Goal: Information Seeking & Learning: Learn about a topic

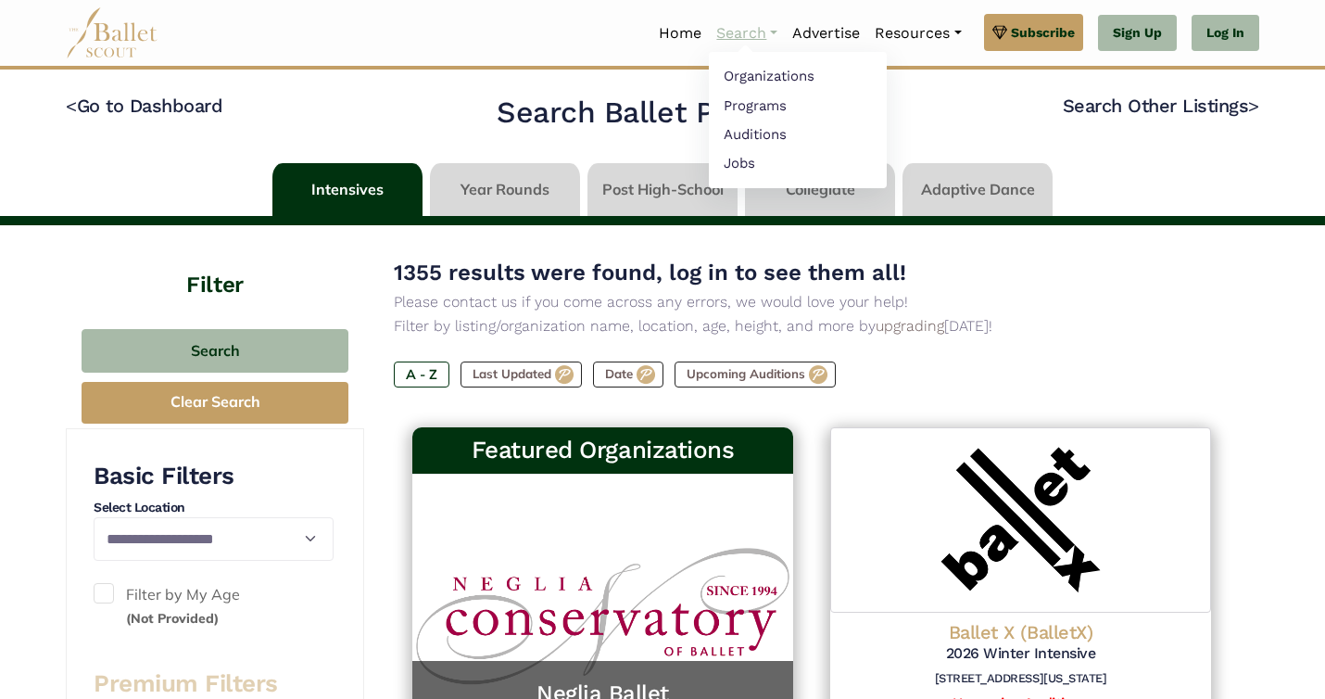
click at [734, 37] on link "Search" at bounding box center [747, 33] width 76 height 39
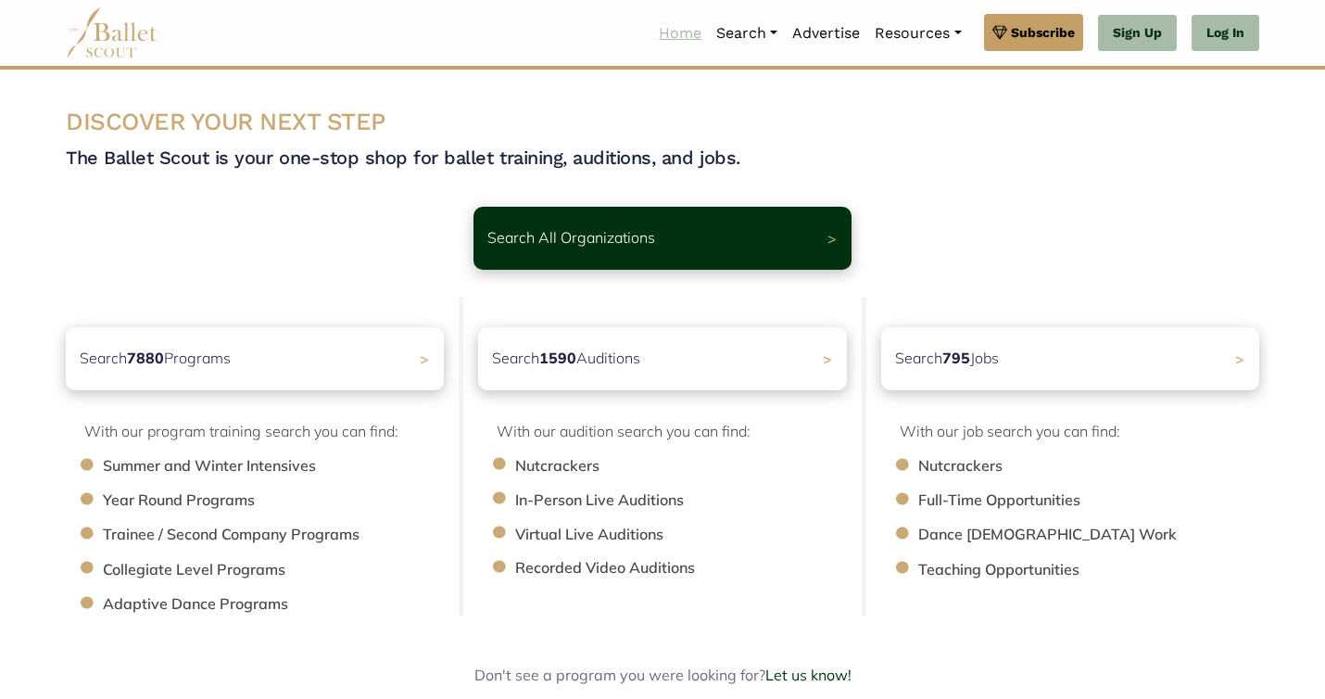
click at [664, 42] on link "Home" at bounding box center [680, 33] width 57 height 39
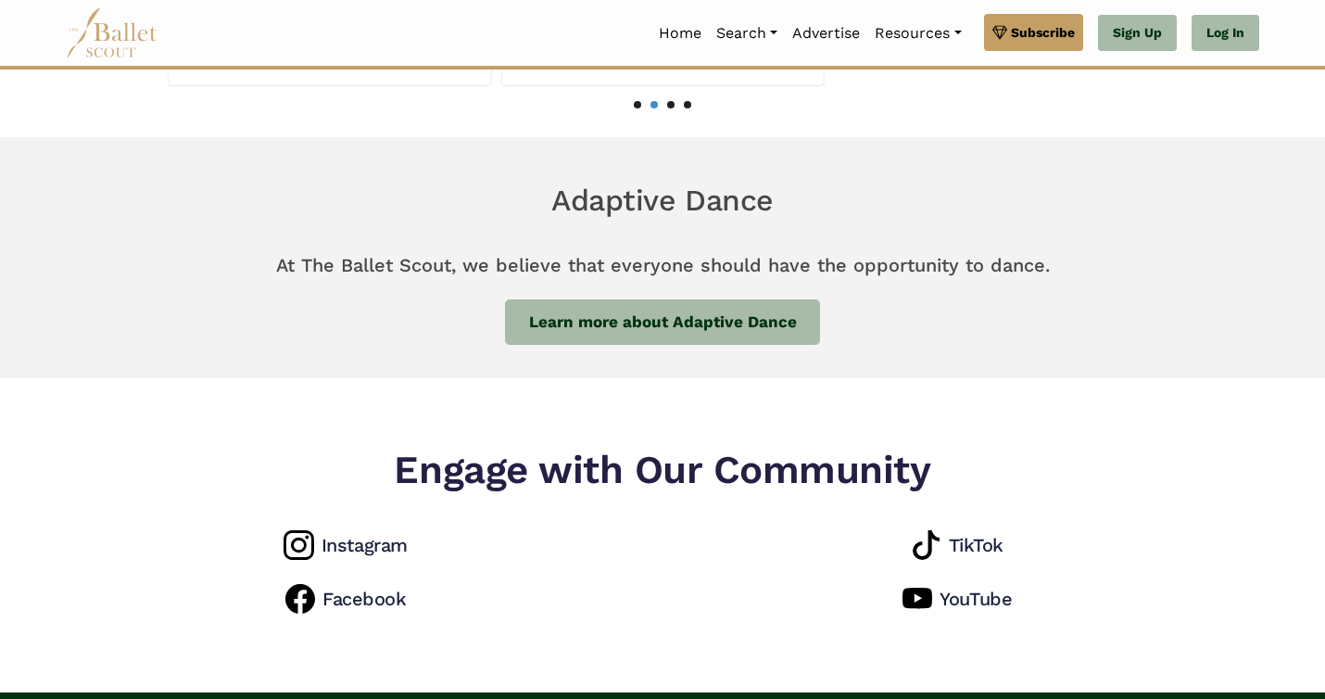
scroll to position [1316, 0]
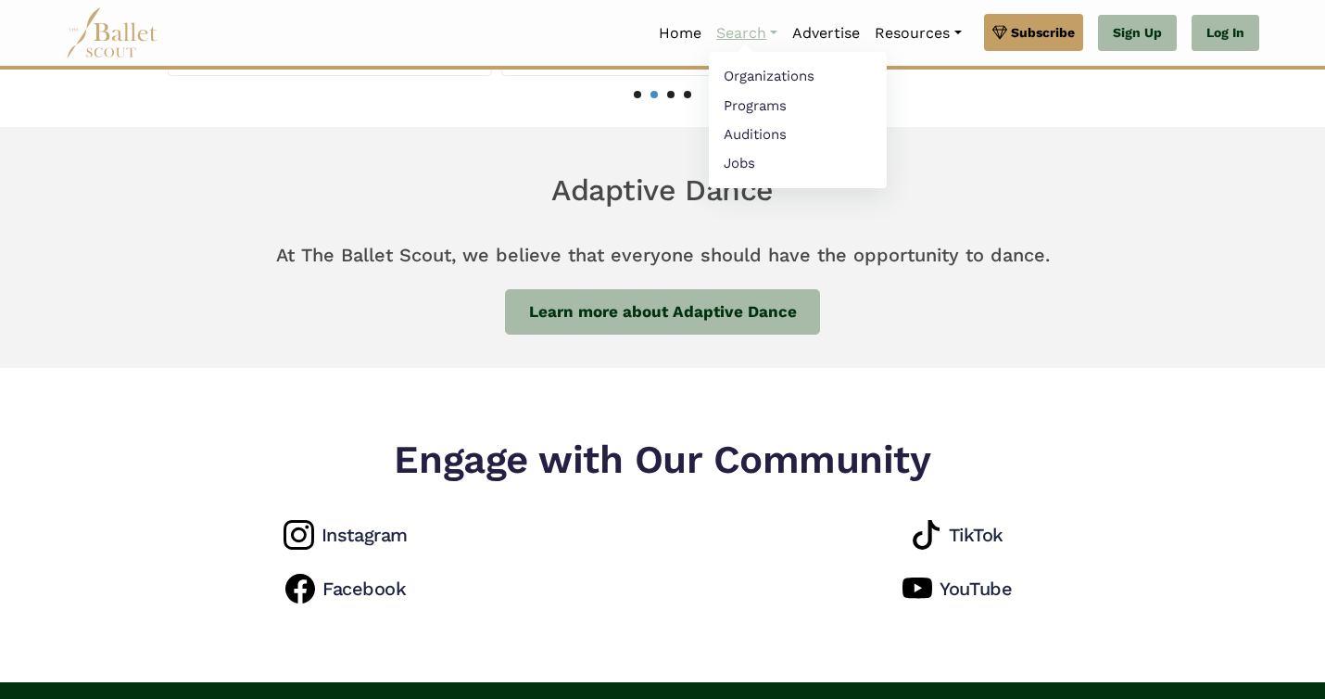
click at [742, 26] on link "Search" at bounding box center [747, 33] width 76 height 39
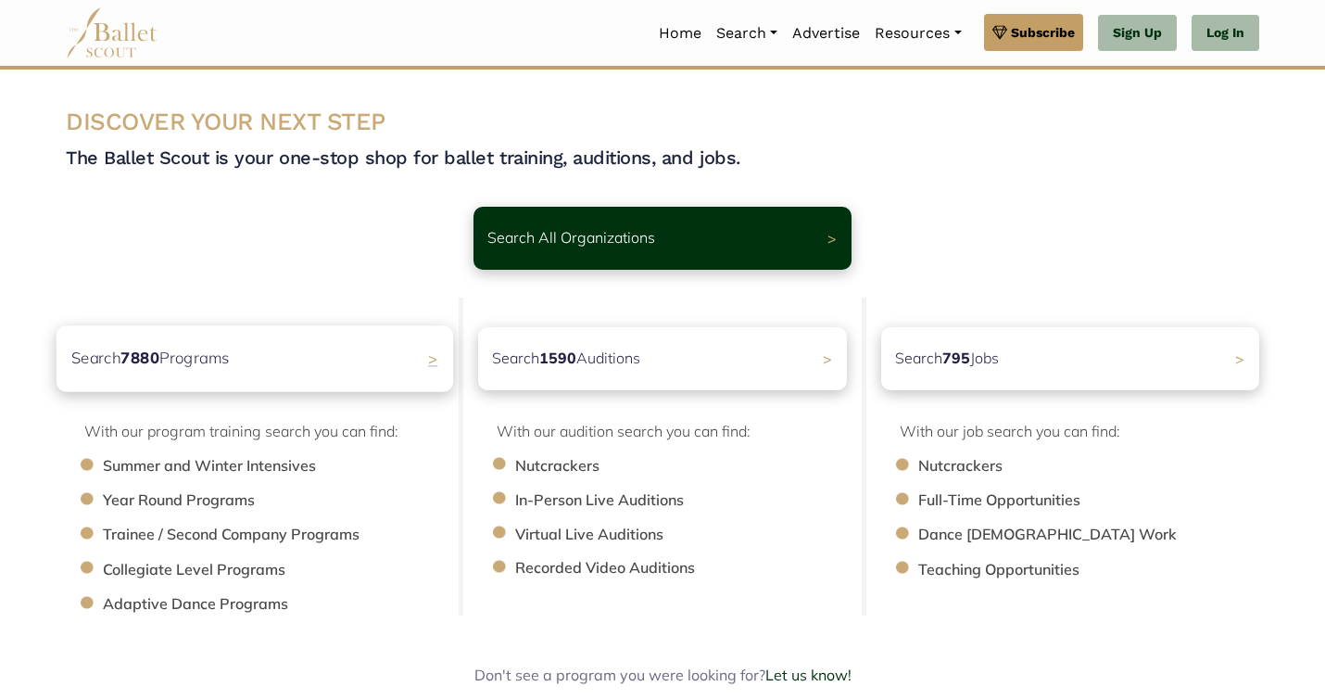
click at [342, 359] on div "Search 7880 Programs >" at bounding box center [255, 358] width 397 height 66
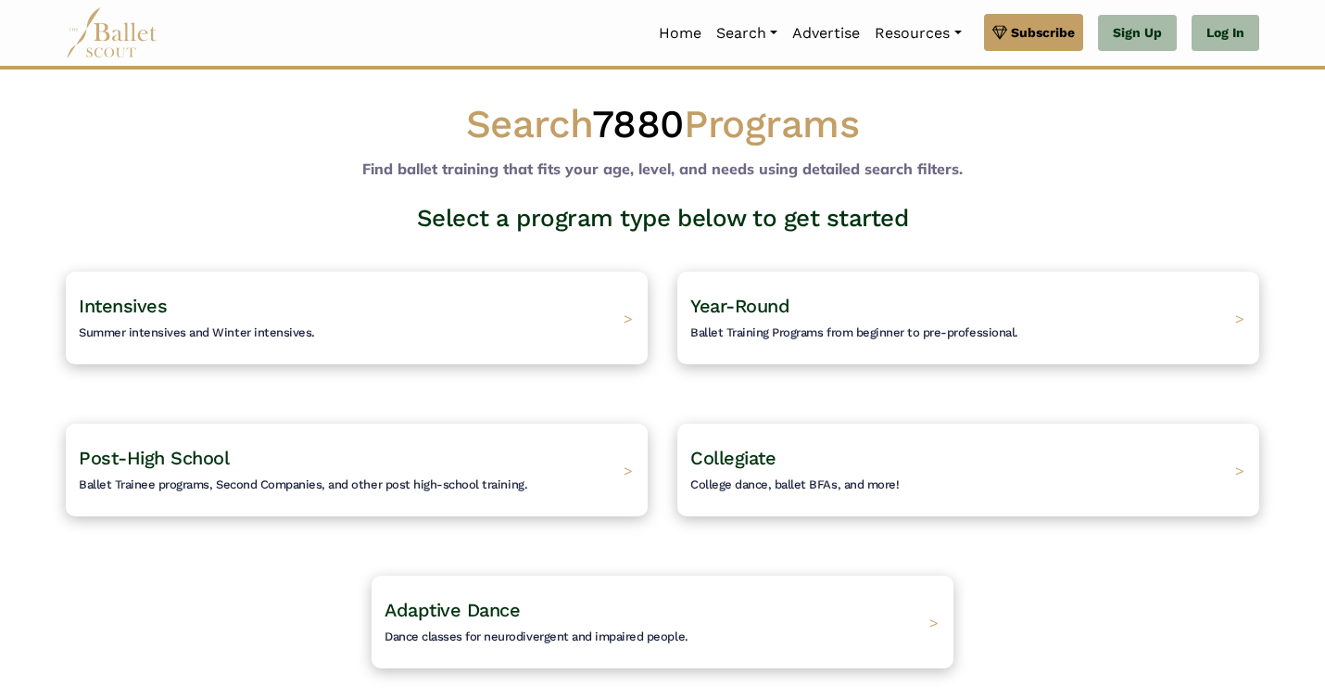
scroll to position [16, 0]
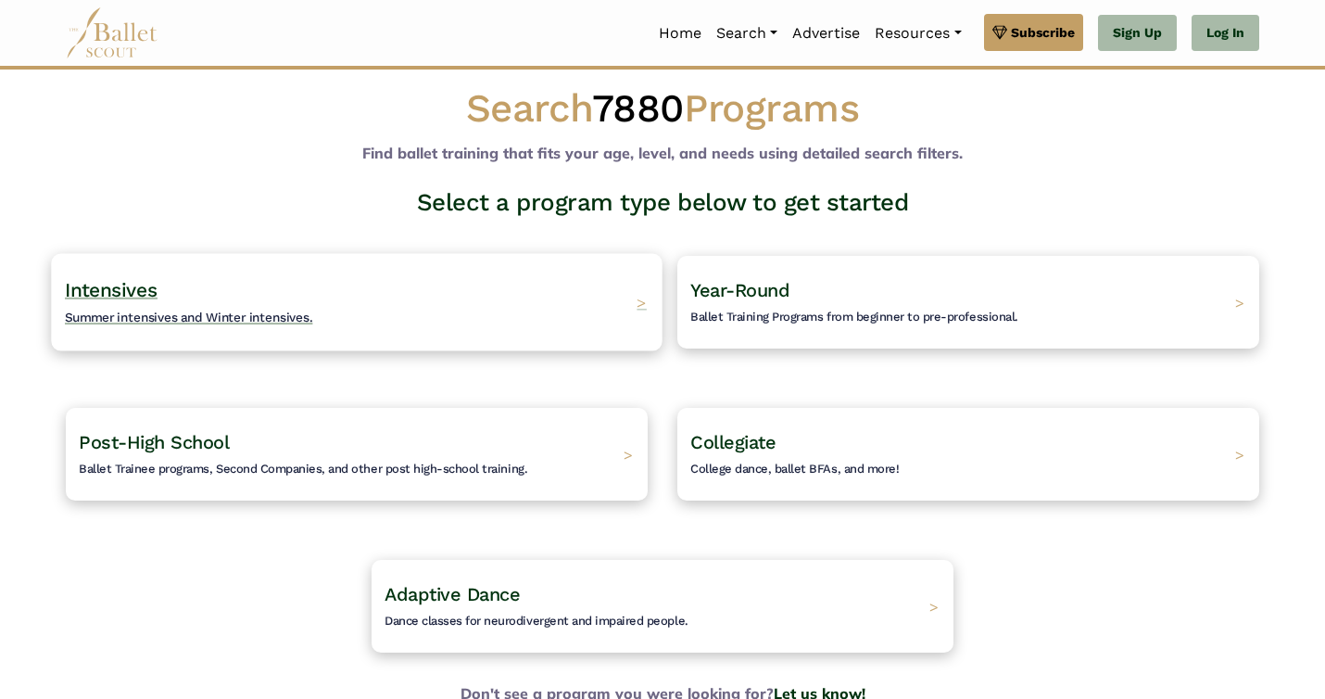
click at [367, 327] on div "Intensives Summer intensives and Winter intensives. >" at bounding box center [356, 301] width 611 height 97
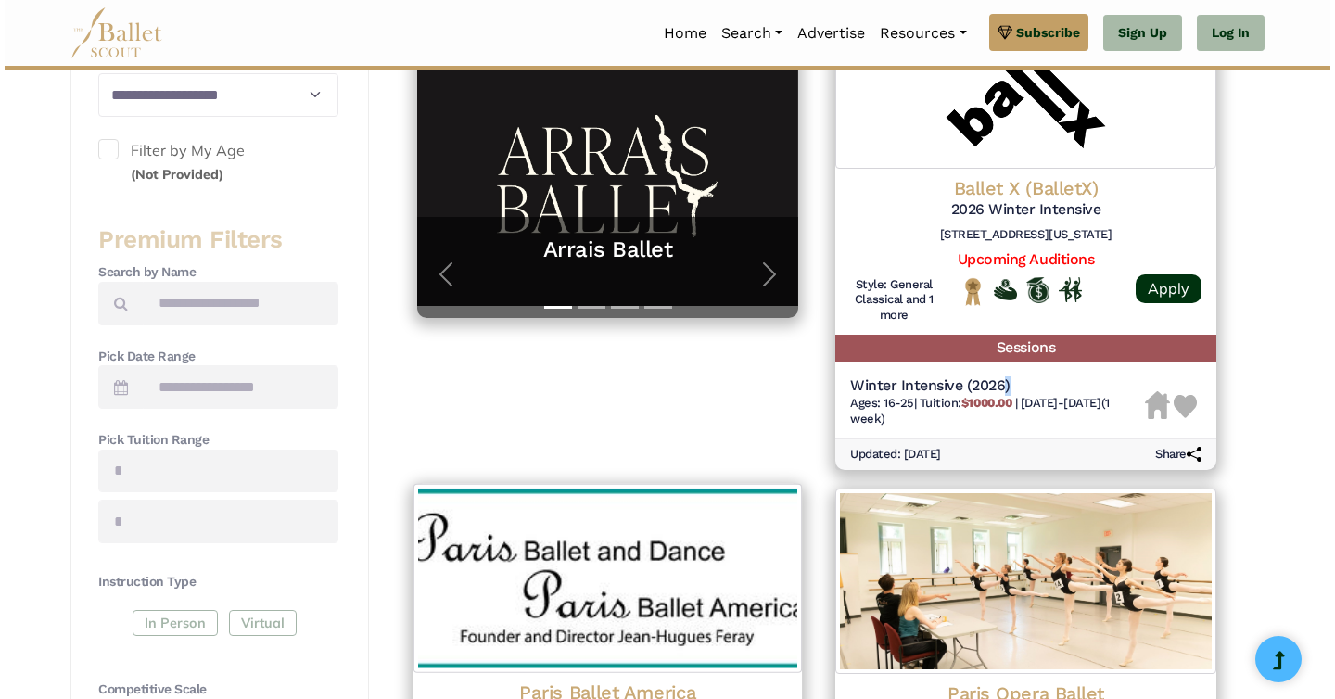
scroll to position [436, 0]
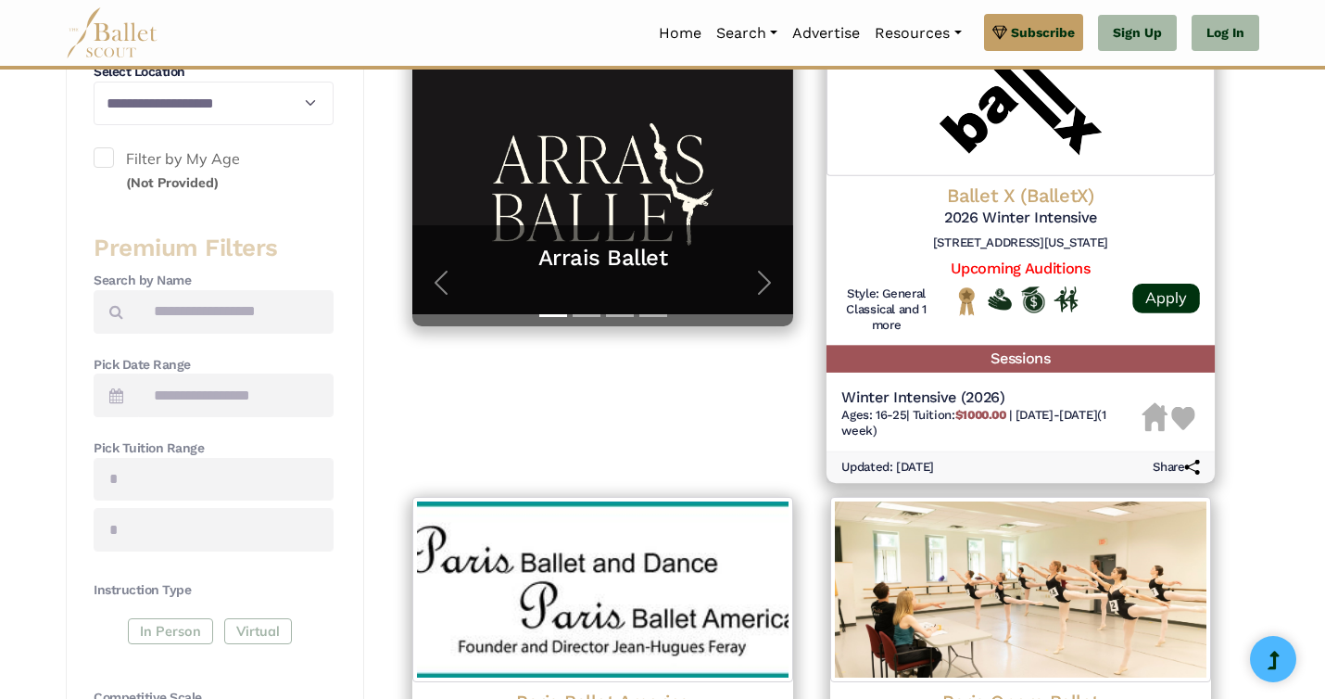
click at [1027, 189] on h4 "Ballet X (BalletX)" at bounding box center [1021, 196] width 359 height 25
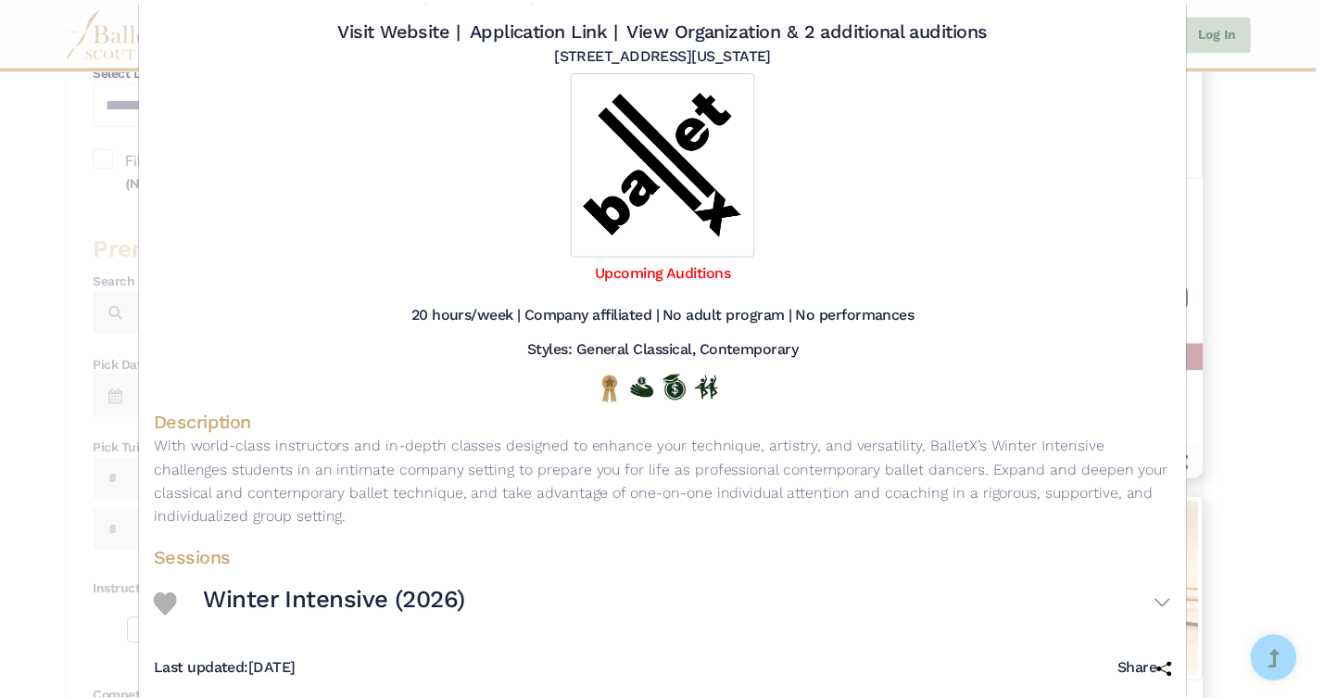
scroll to position [112, 0]
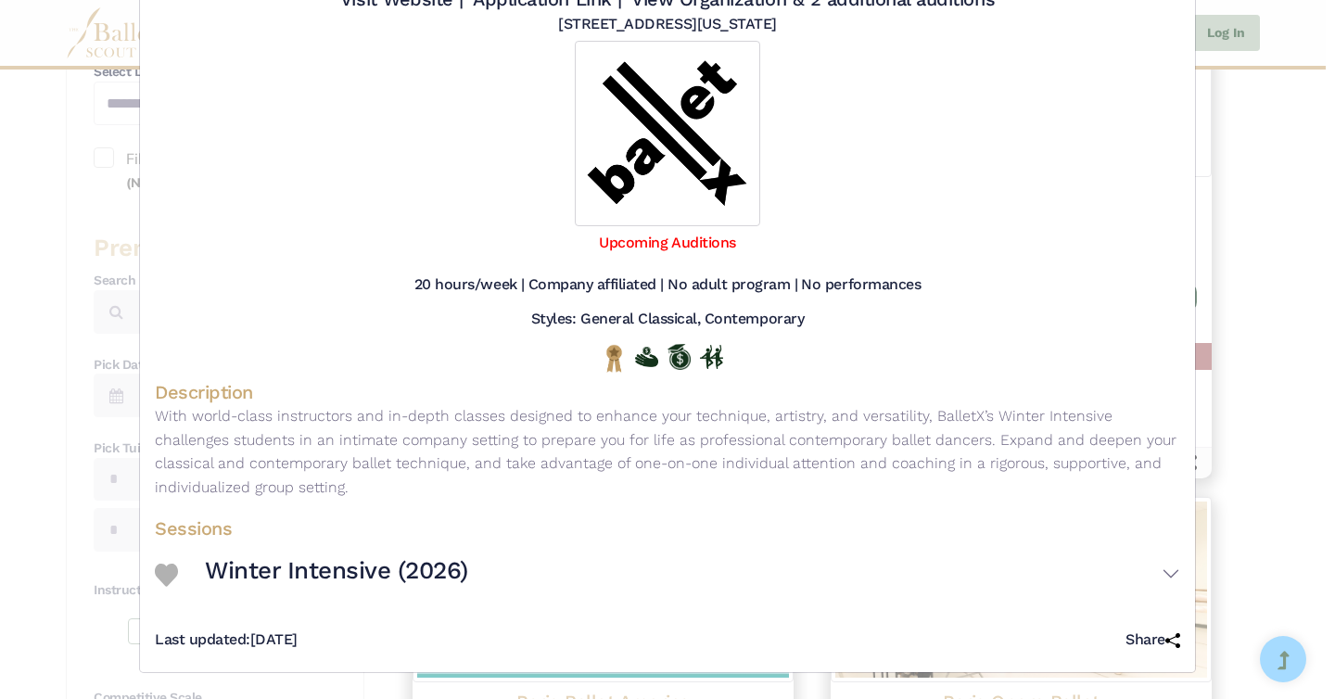
click at [1250, 315] on div "Ballet X (BalletX) - Intensive - 2026 Winter Intensive Visit Website | Applicat…" at bounding box center [667, 349] width 1335 height 699
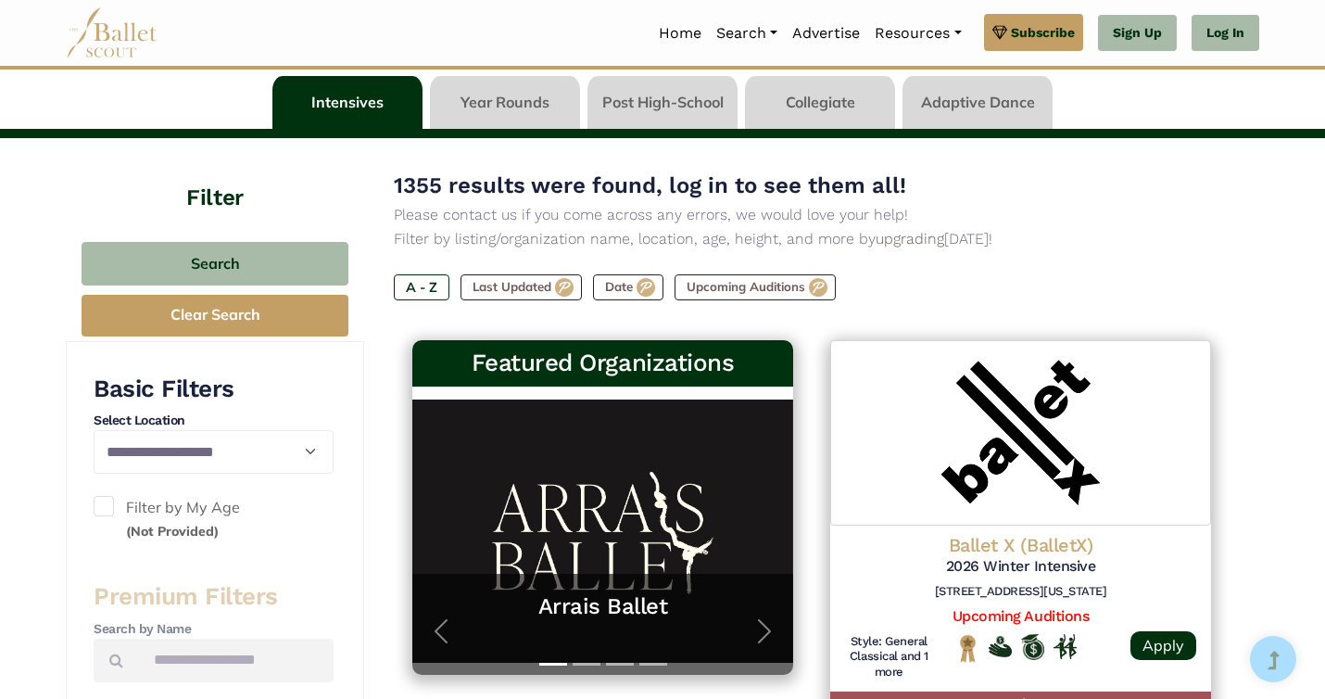
scroll to position [81, 0]
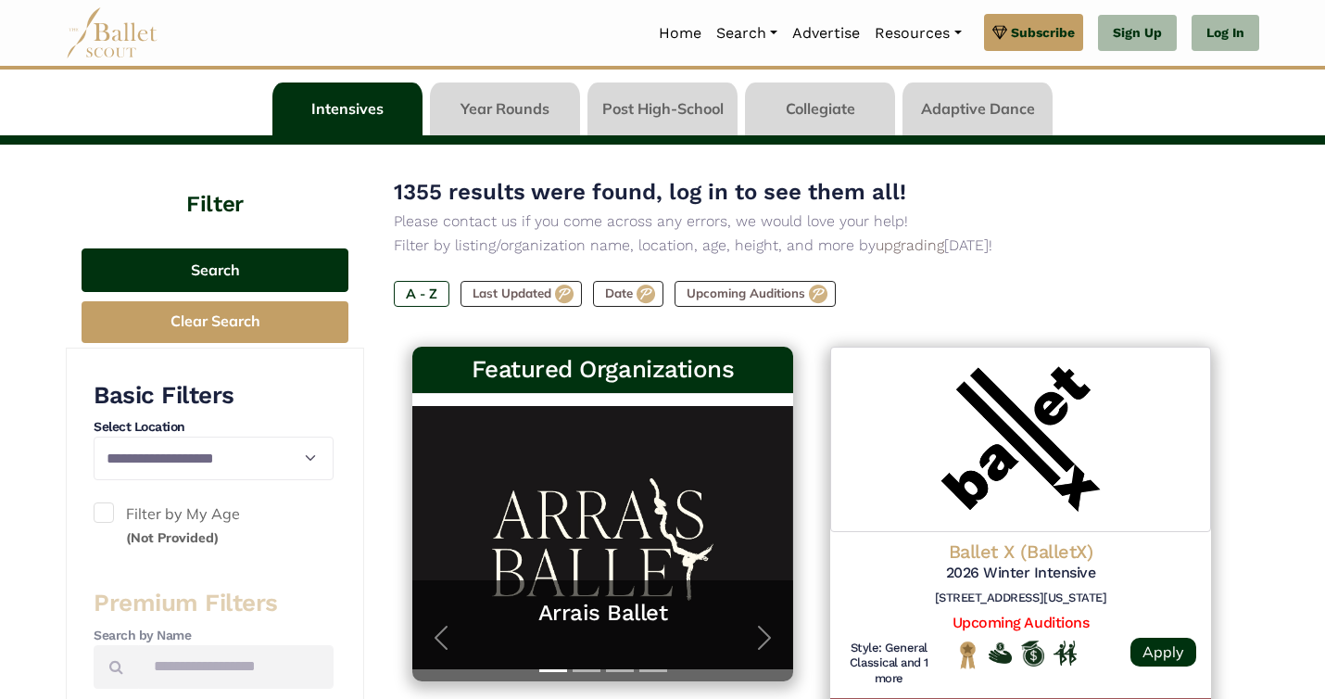
click at [226, 270] on button "Search" at bounding box center [215, 270] width 267 height 44
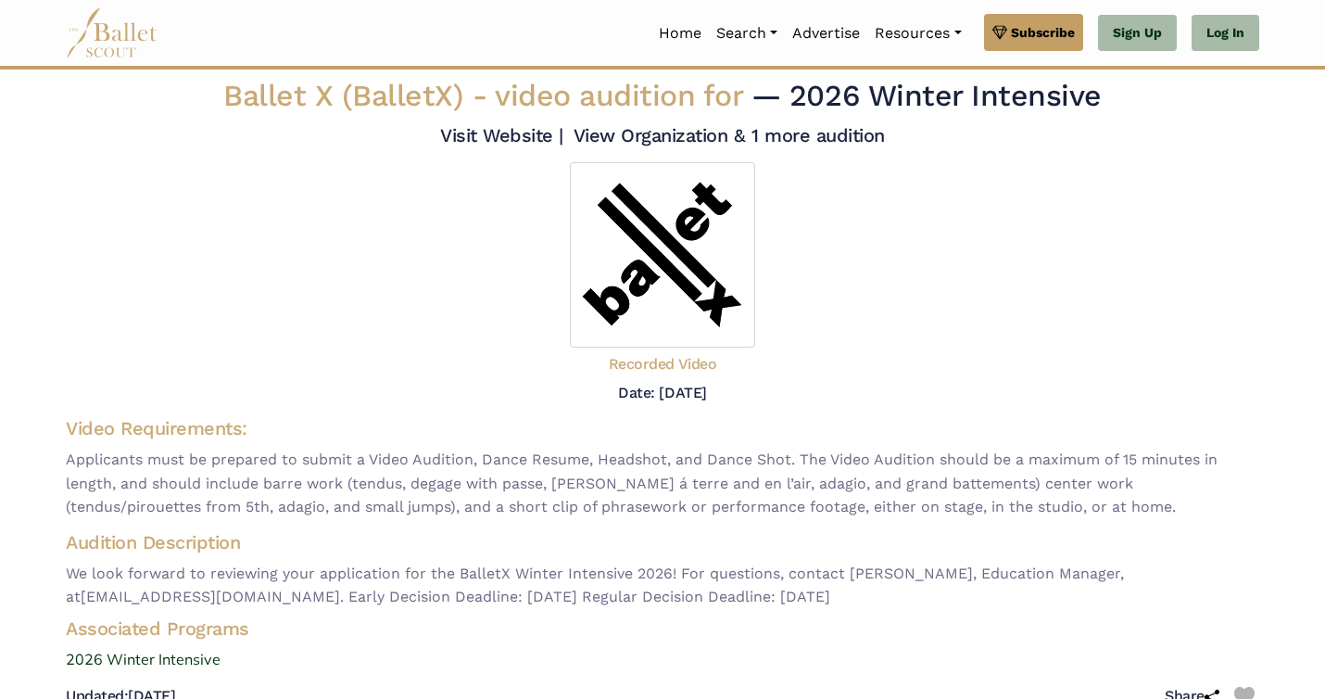
click at [656, 267] on img at bounding box center [662, 254] width 185 height 185
click at [751, 134] on link "View Organization & 1 more audition" at bounding box center [729, 135] width 311 height 22
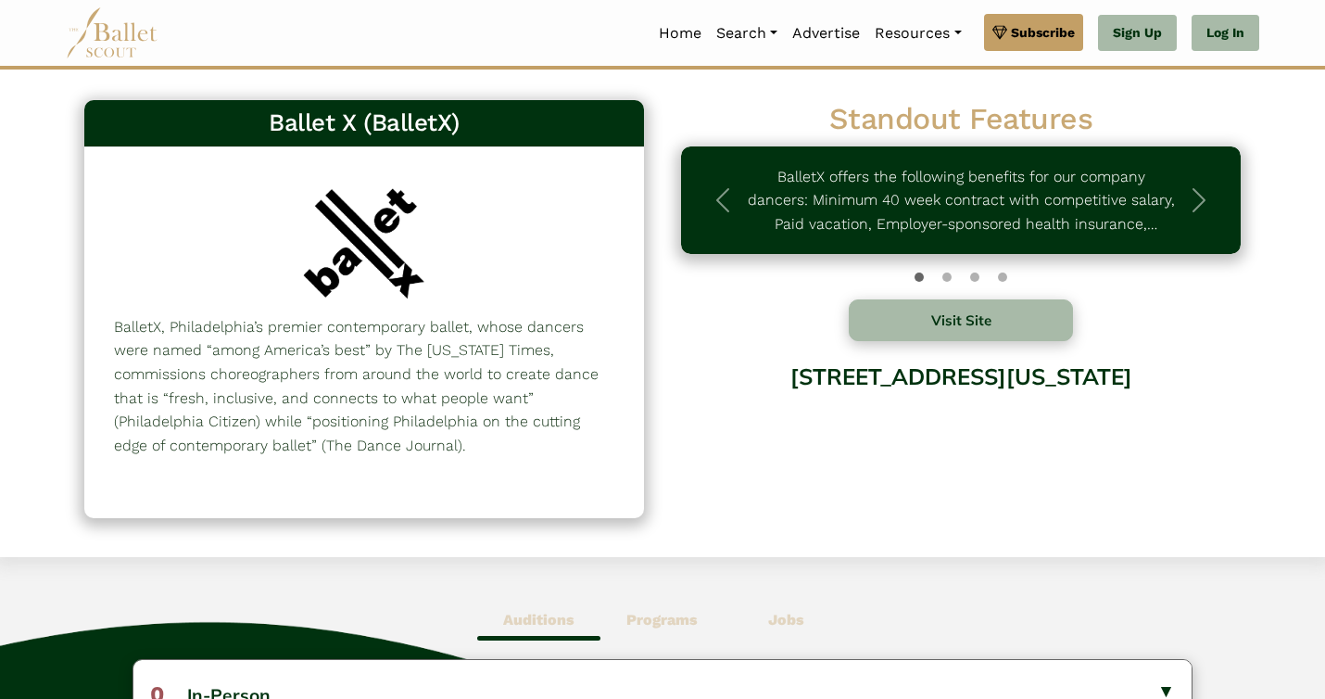
click at [424, 119] on h3 "Ballet X (BalletX)" at bounding box center [364, 124] width 530 height 32
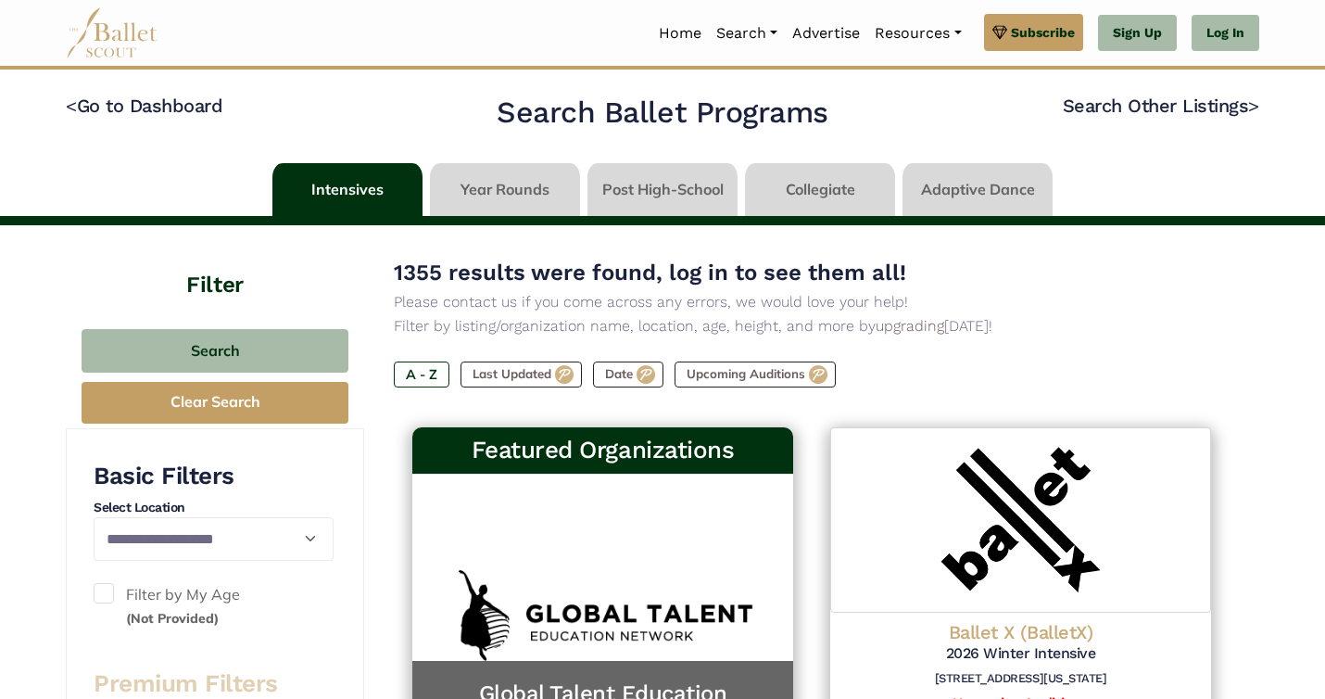
click at [523, 186] on link at bounding box center [505, 189] width 150 height 53
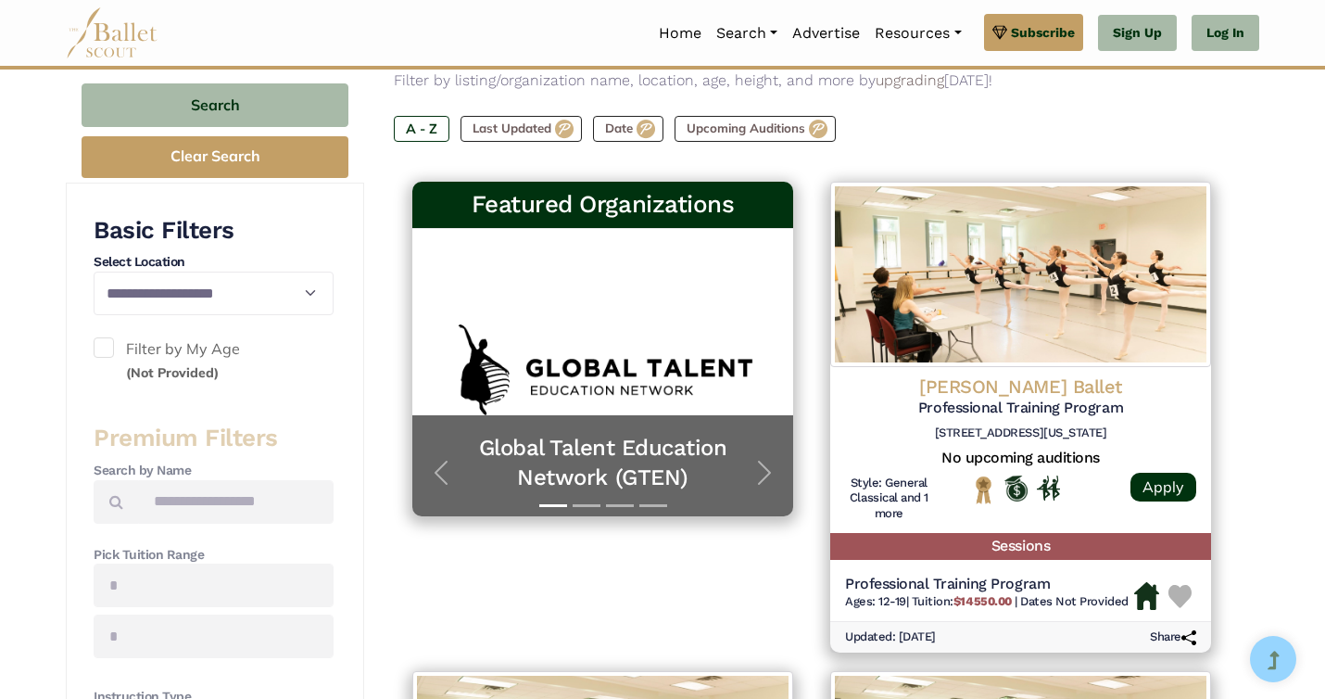
scroll to position [255, 0]
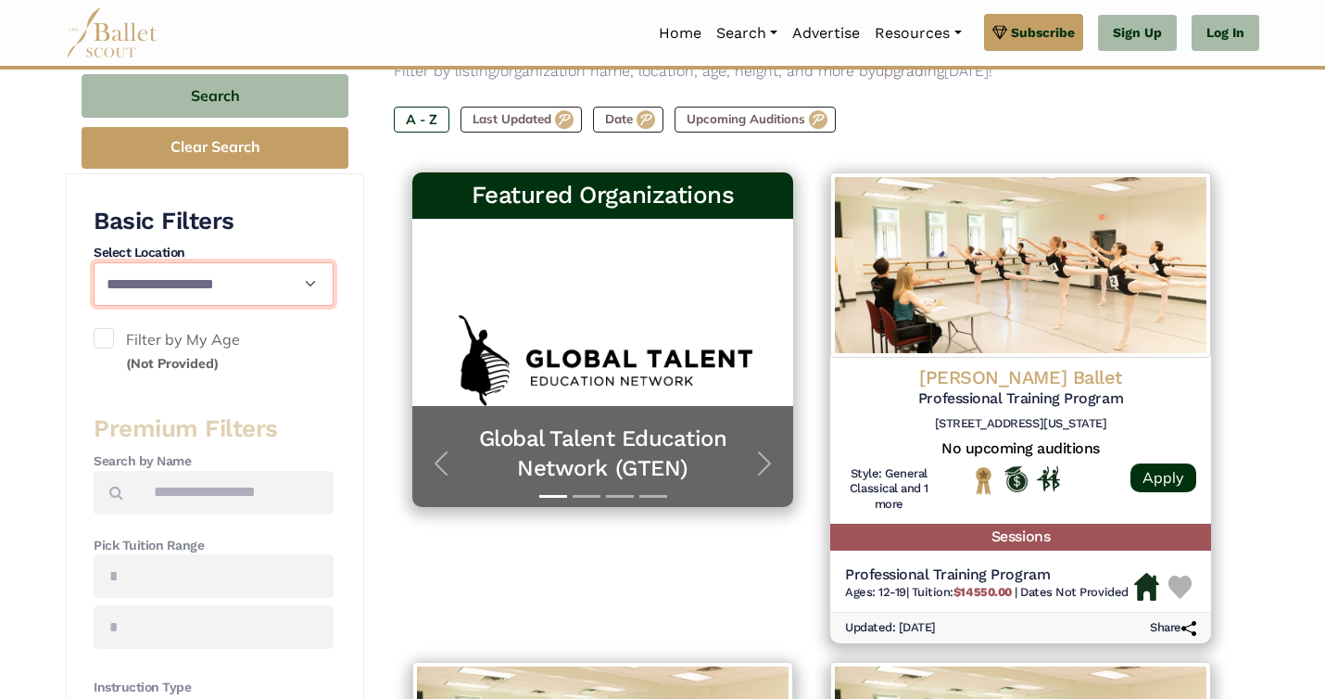
click at [262, 268] on select "**********" at bounding box center [214, 284] width 240 height 44
select select "**"
click at [94, 262] on select "**********" at bounding box center [214, 284] width 240 height 44
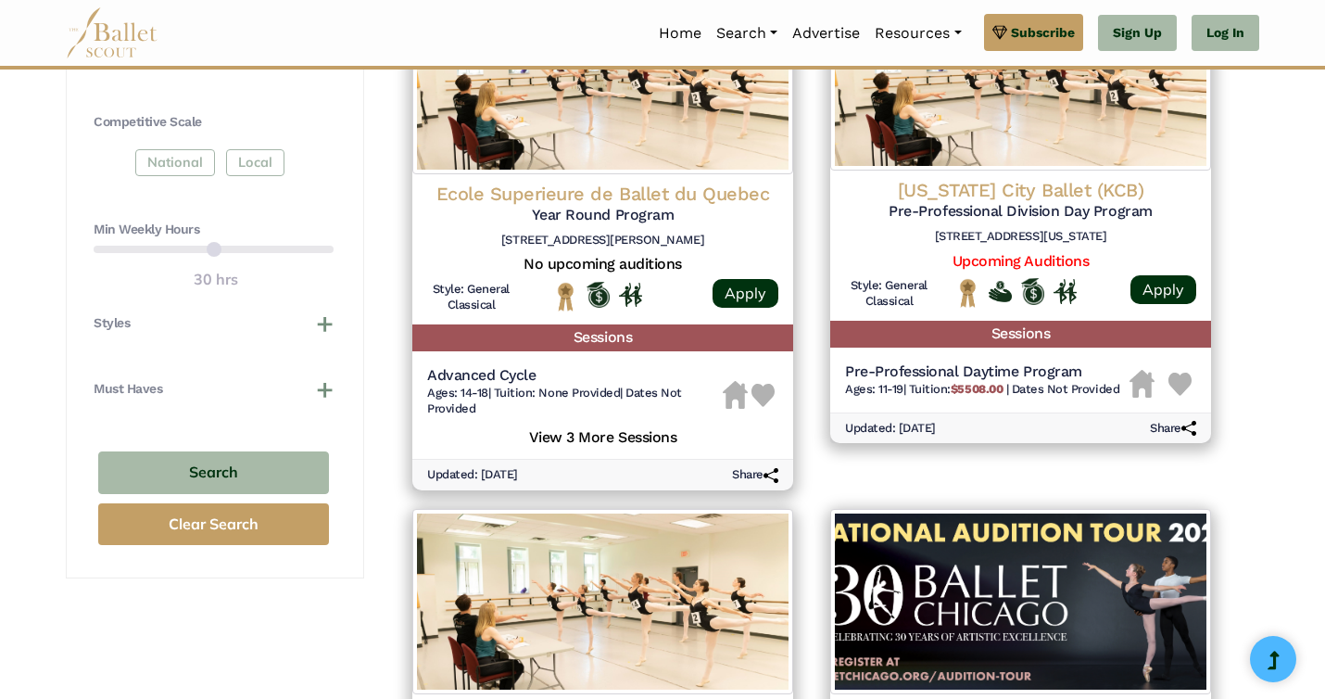
scroll to position [936, 0]
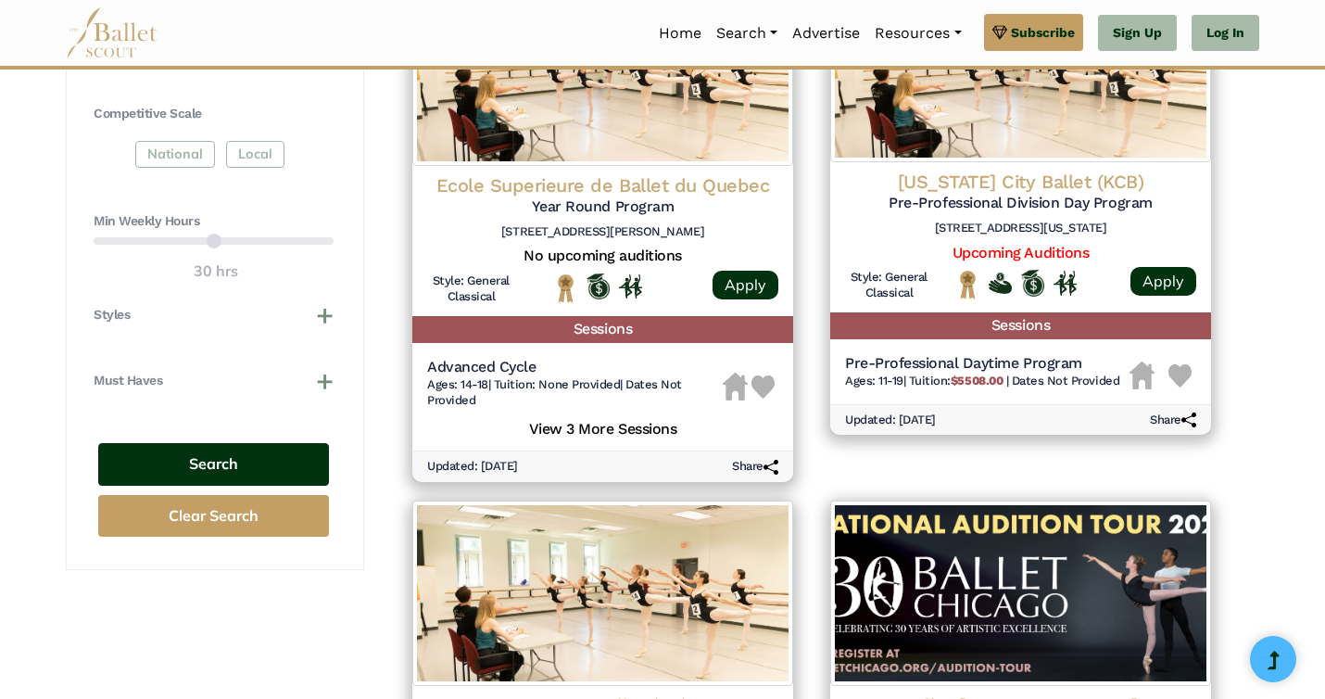
click at [205, 447] on button "Search" at bounding box center [213, 465] width 231 height 44
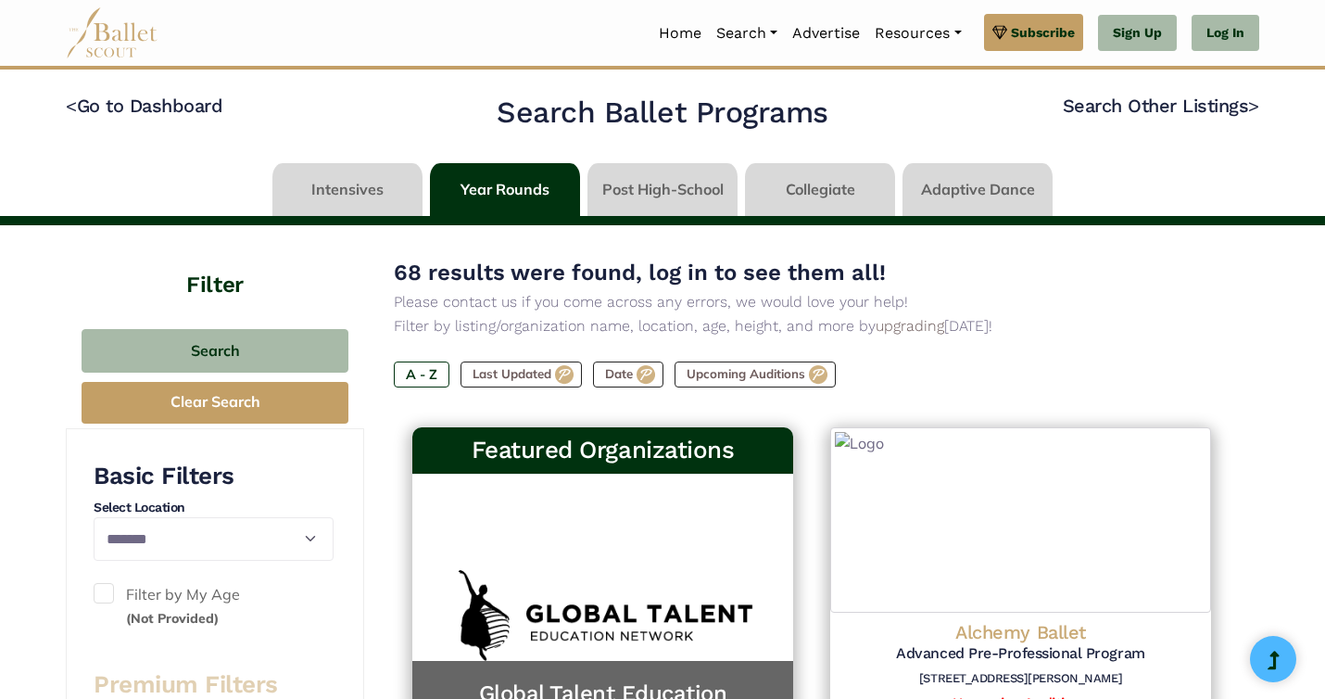
select select "**"
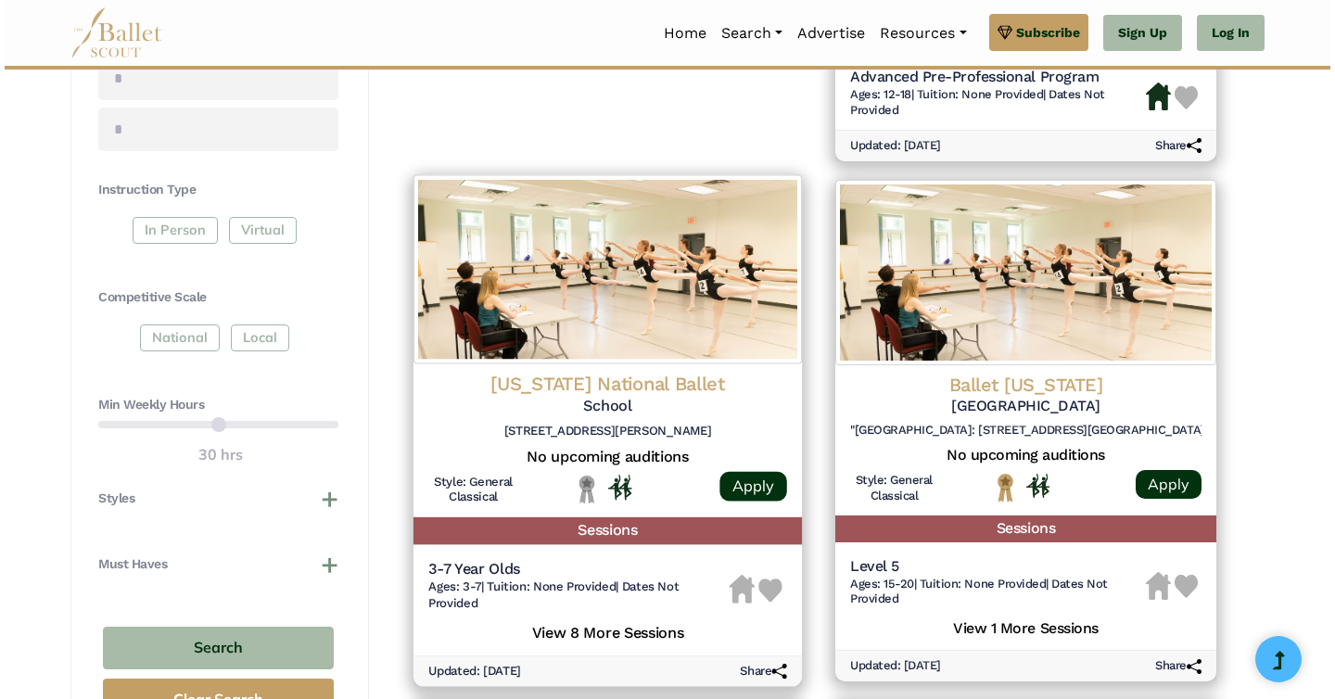
scroll to position [773, 0]
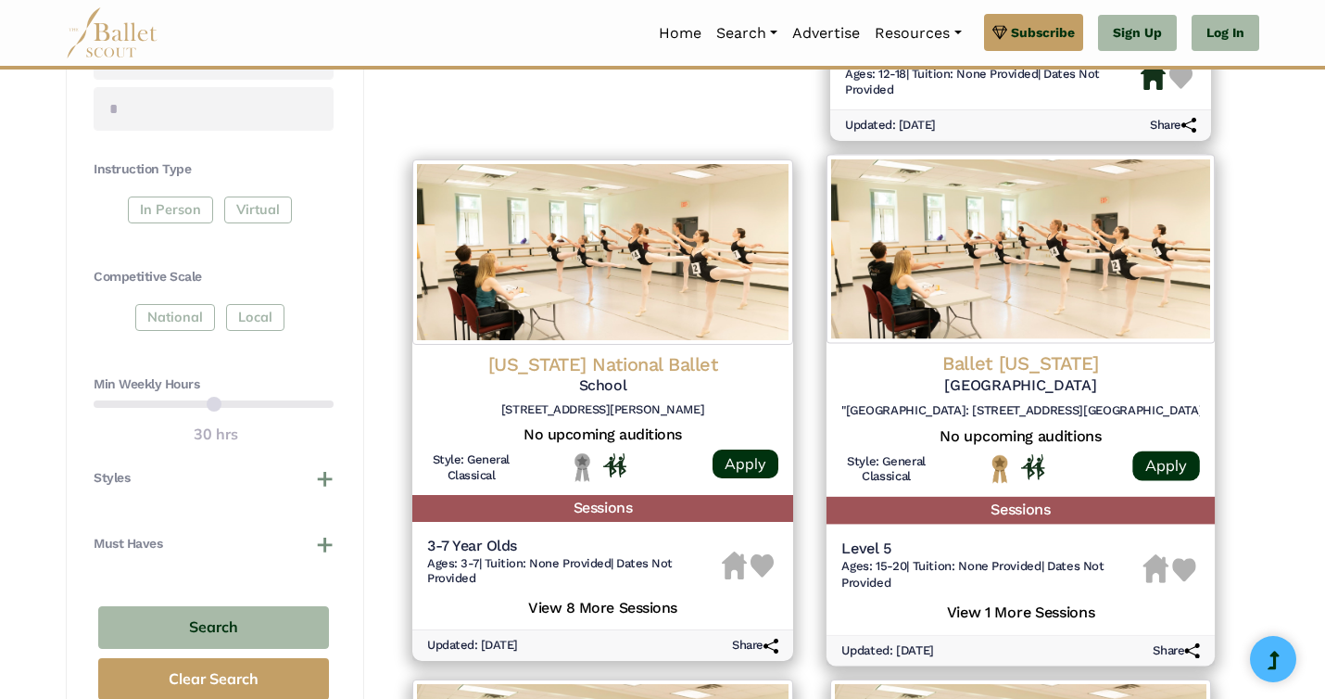
click at [997, 365] on h4 "Ballet [US_STATE]" at bounding box center [1021, 362] width 359 height 25
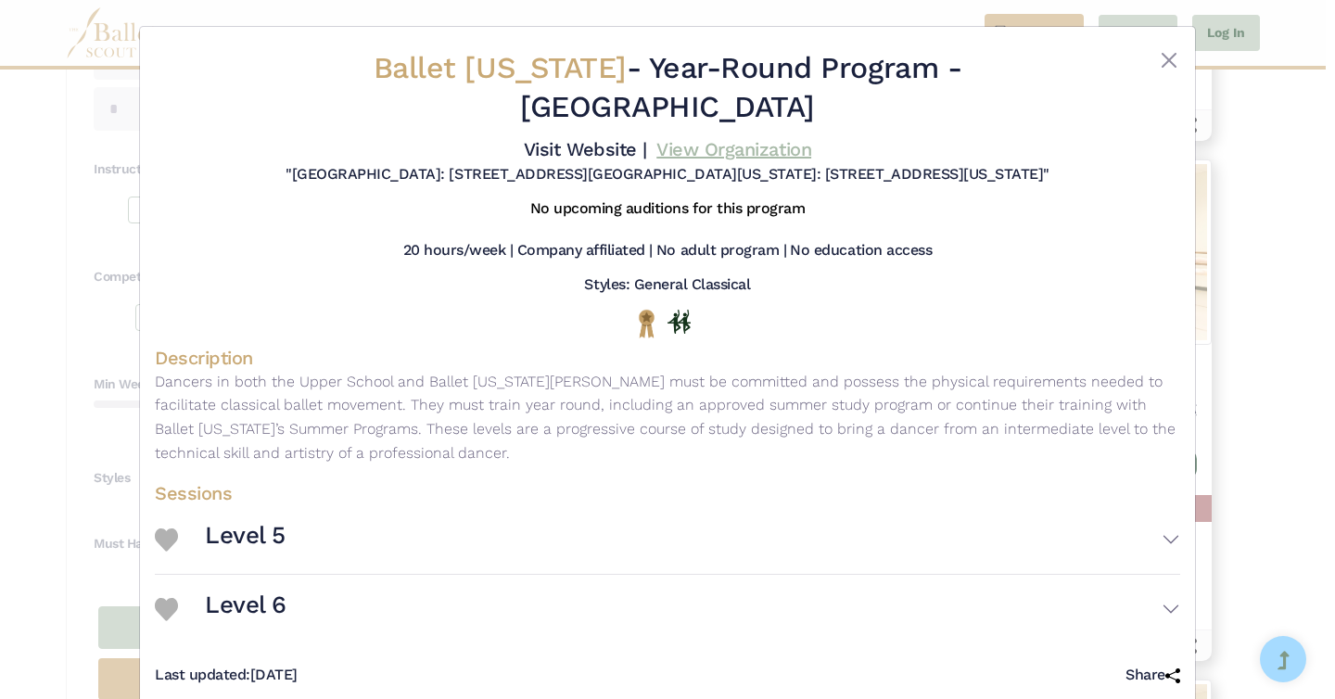
click at [706, 138] on link "View Organization" at bounding box center [733, 149] width 155 height 22
click at [590, 138] on link "Visit Website |" at bounding box center [585, 149] width 123 height 22
